Goal: Find specific page/section: Find specific page/section

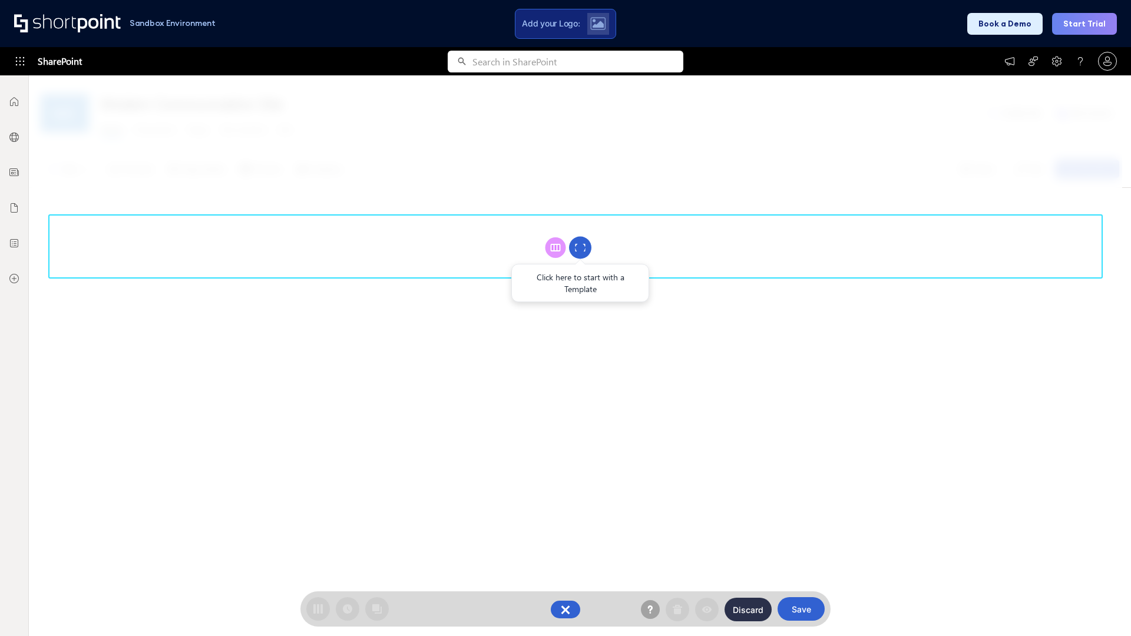
click at [580, 247] on circle at bounding box center [580, 248] width 22 height 22
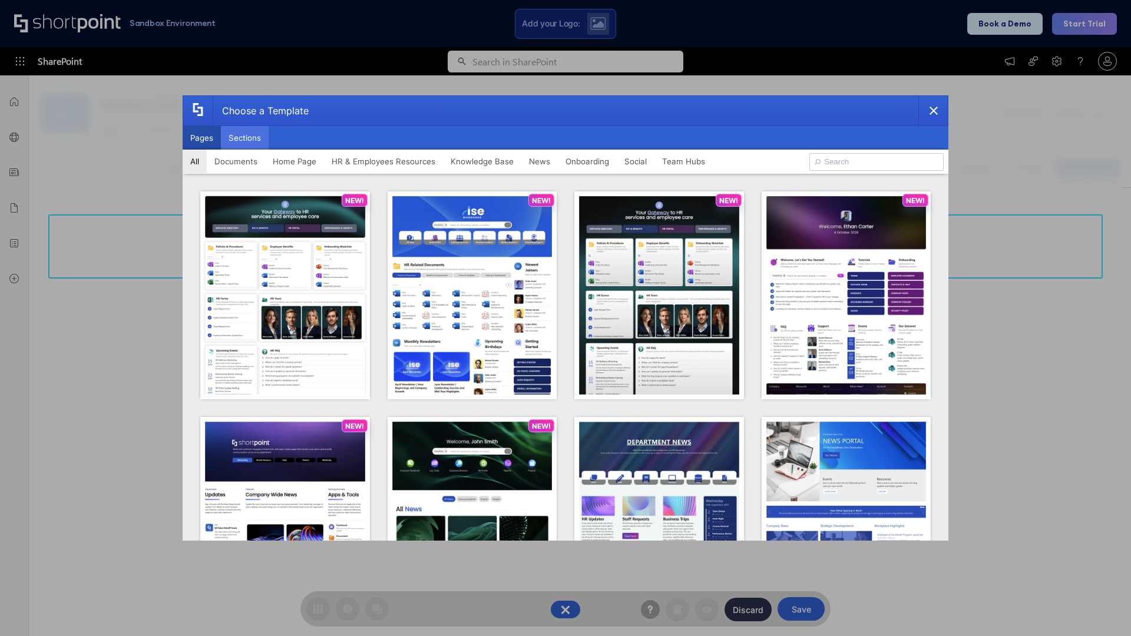
click at [244, 138] on button "Sections" at bounding box center [245, 138] width 48 height 24
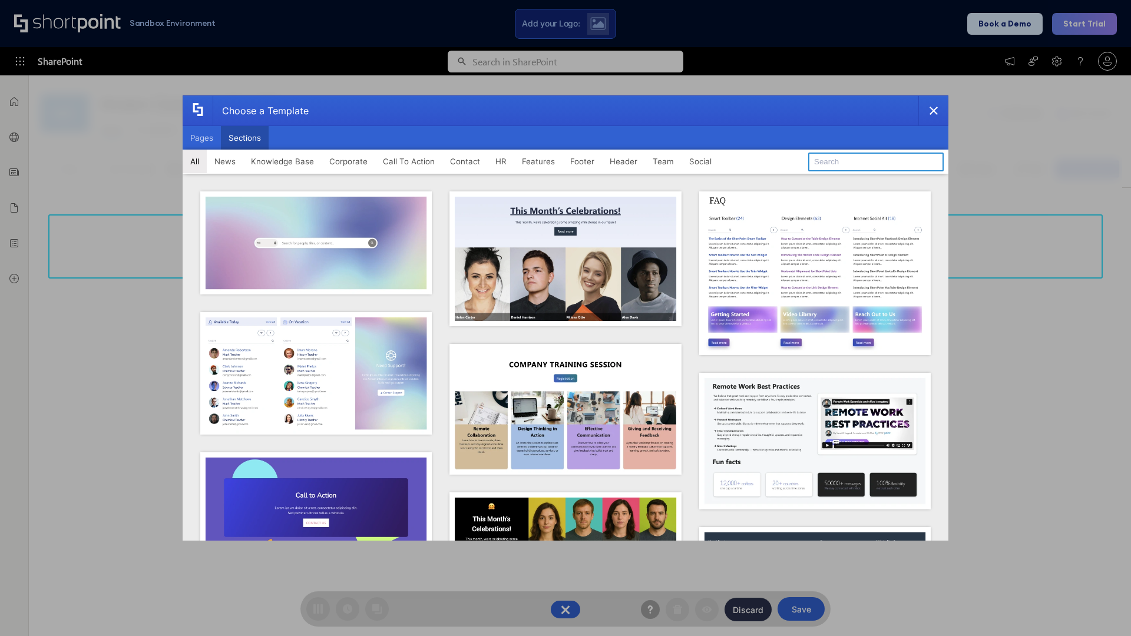
type input "Team Dashboard 1"
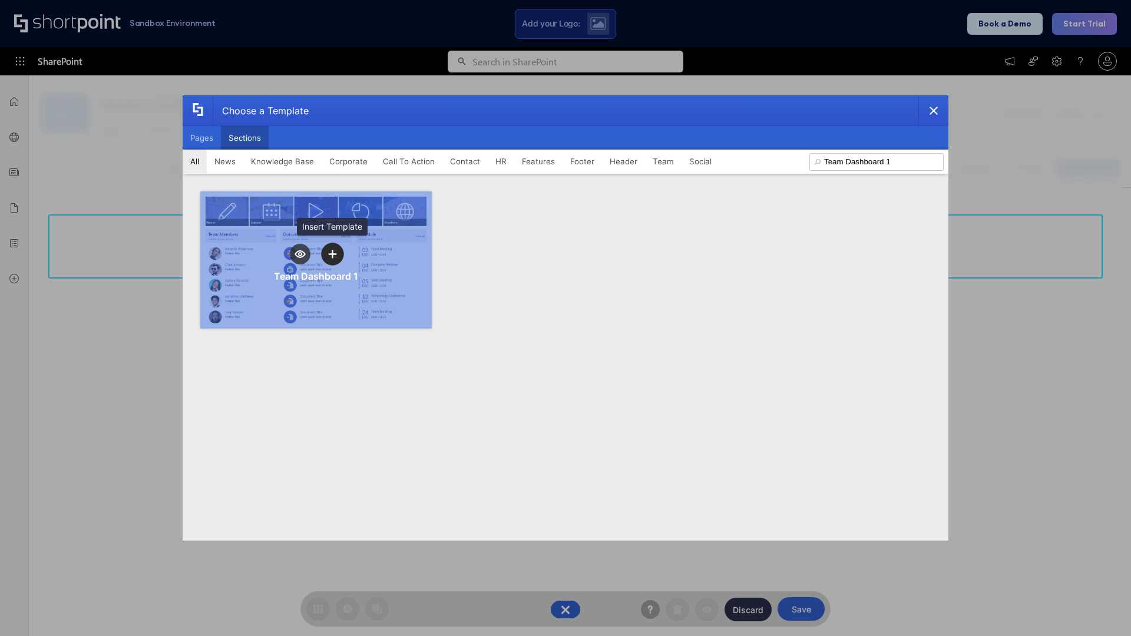
click at [332, 254] on icon "template selector" at bounding box center [332, 254] width 8 height 8
